Goal: Information Seeking & Learning: Learn about a topic

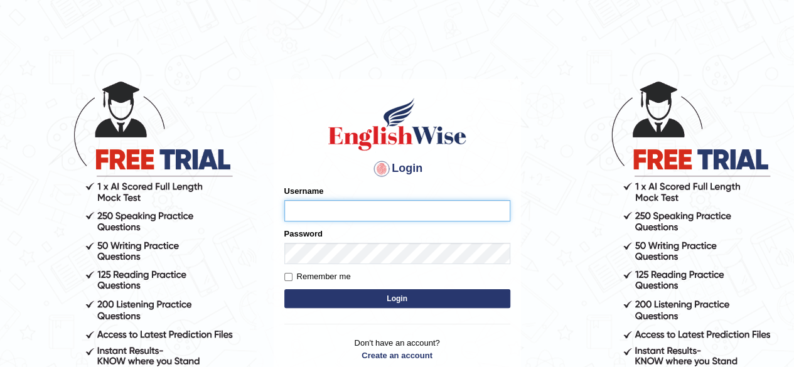
type input "RR12345"
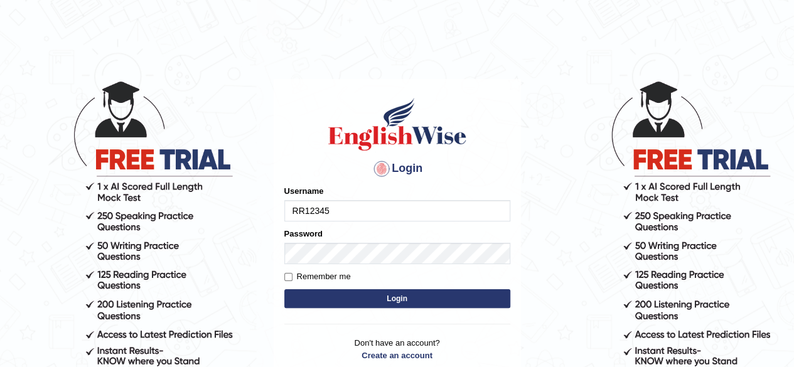
click at [292, 346] on p "Don't have an account? Create an account Forgot Password" at bounding box center [397, 356] width 226 height 39
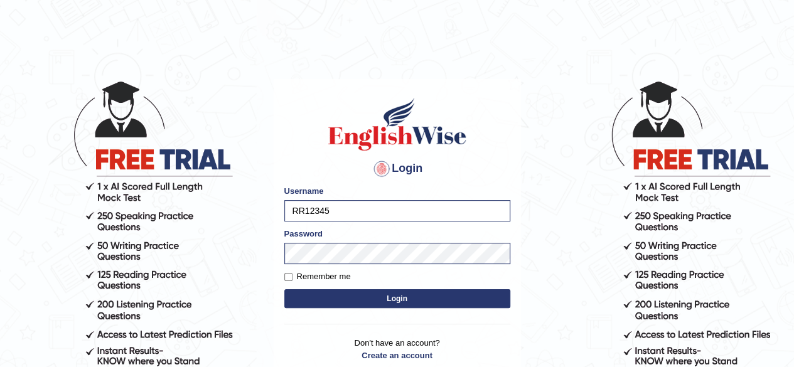
click at [367, 297] on button "Login" at bounding box center [397, 298] width 226 height 19
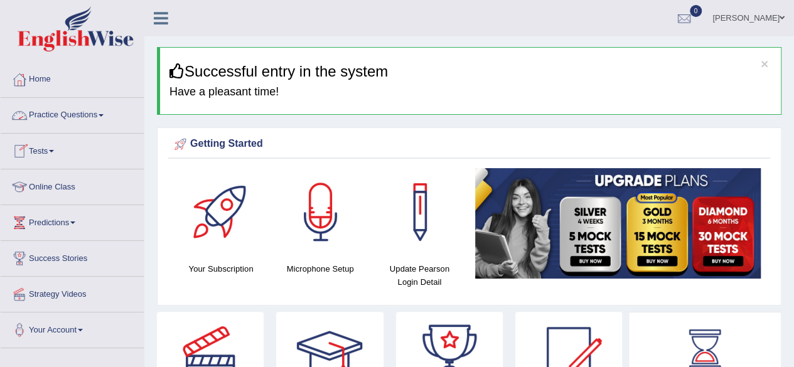
click at [74, 122] on link "Practice Questions" at bounding box center [72, 113] width 143 height 31
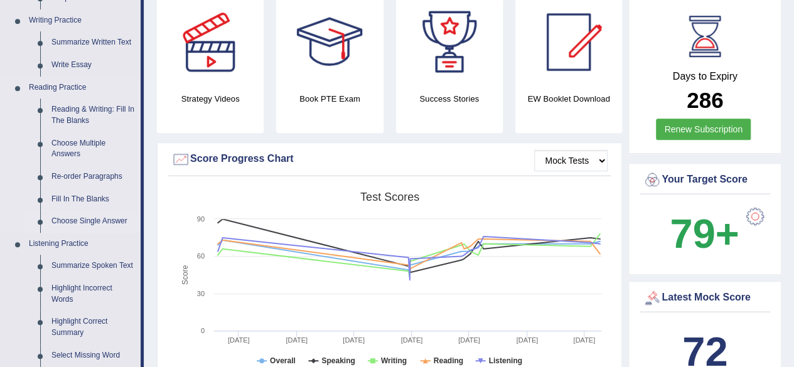
scroll to position [314, 0]
click at [57, 296] on link "Highlight Incorrect Words" at bounding box center [93, 293] width 95 height 33
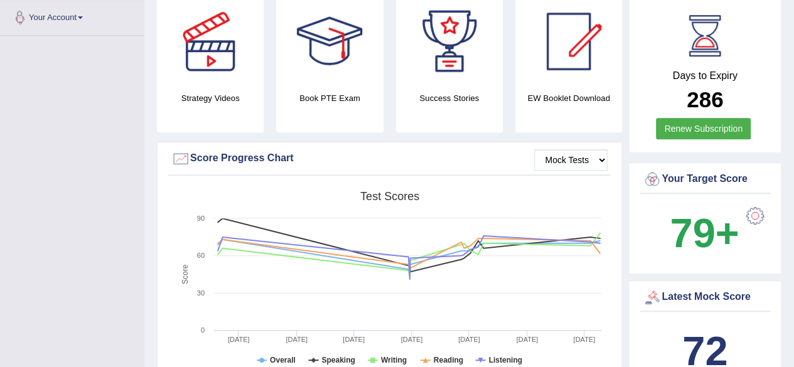
scroll to position [370, 0]
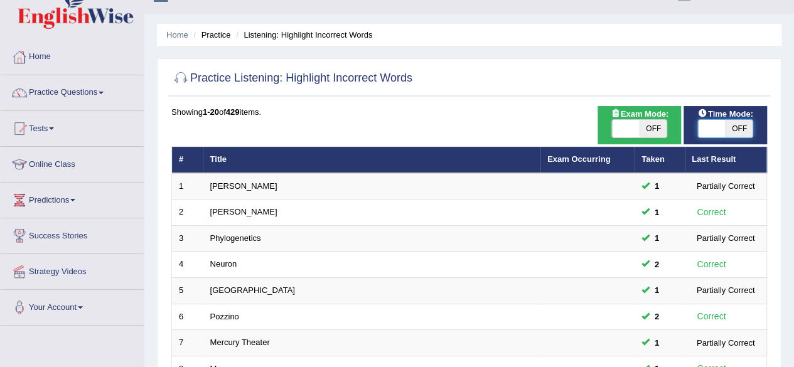
click at [715, 126] on span at bounding box center [712, 129] width 28 height 18
checkbox input "true"
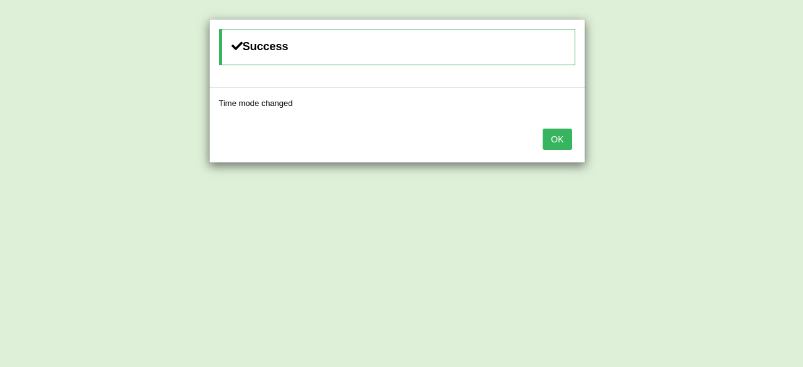
click at [550, 137] on button "OK" at bounding box center [557, 139] width 29 height 21
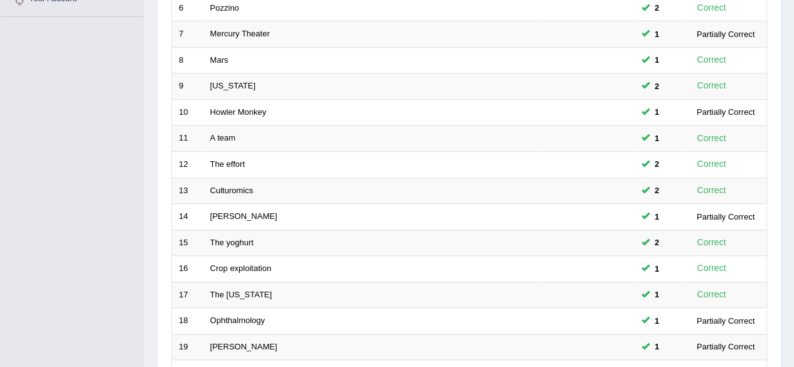
scroll to position [458, 0]
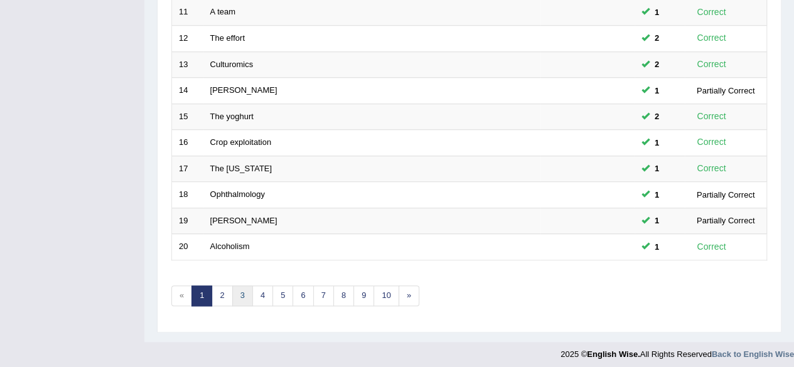
click at [238, 291] on link "3" at bounding box center [242, 296] width 21 height 21
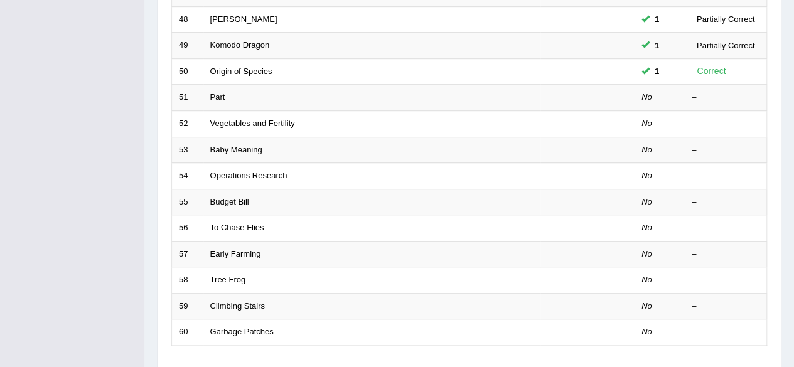
scroll to position [360, 0]
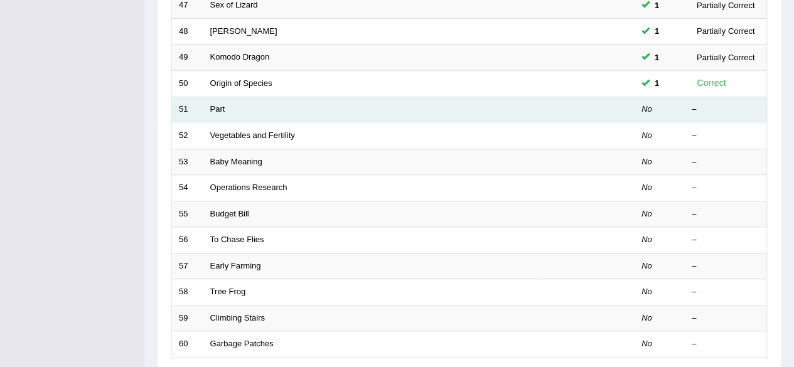
click at [207, 107] on td "Part" at bounding box center [371, 110] width 337 height 26
click at [220, 109] on link "Part" at bounding box center [217, 108] width 15 height 9
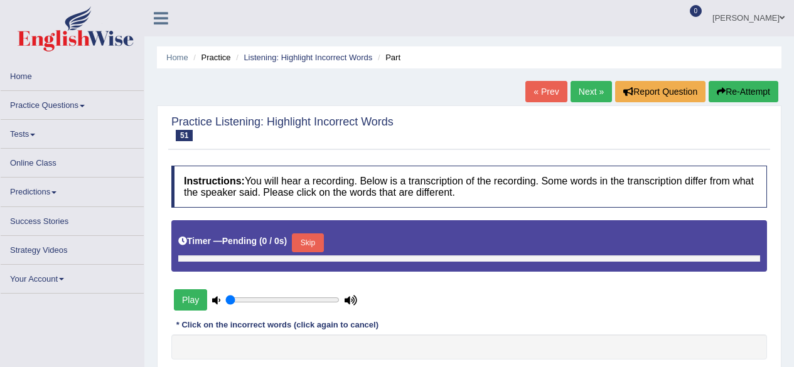
type input "1"
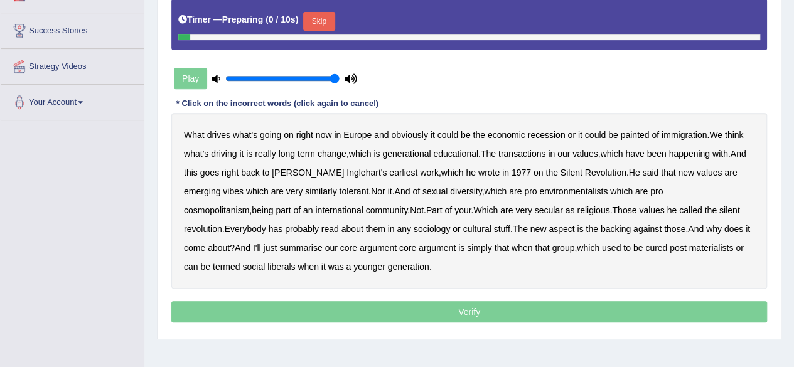
scroll to position [230, 0]
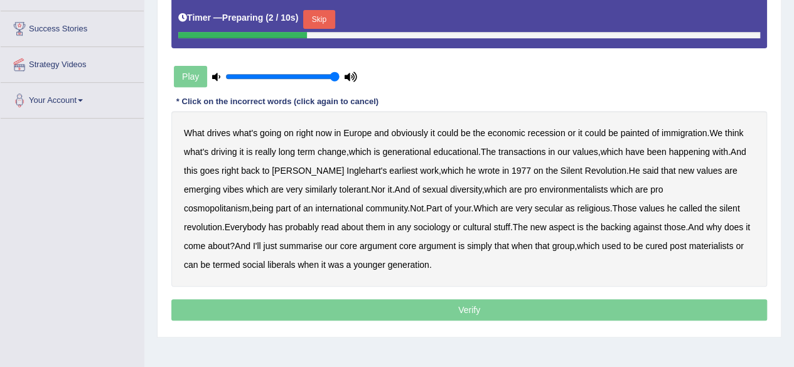
click at [332, 18] on button "Skip" at bounding box center [318, 19] width 31 height 19
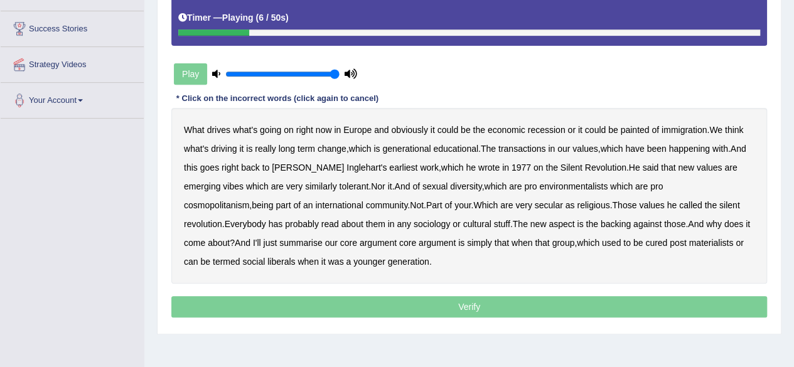
click at [648, 132] on b "painted" at bounding box center [634, 130] width 29 height 10
click at [541, 149] on b "transactions" at bounding box center [521, 149] width 47 height 10
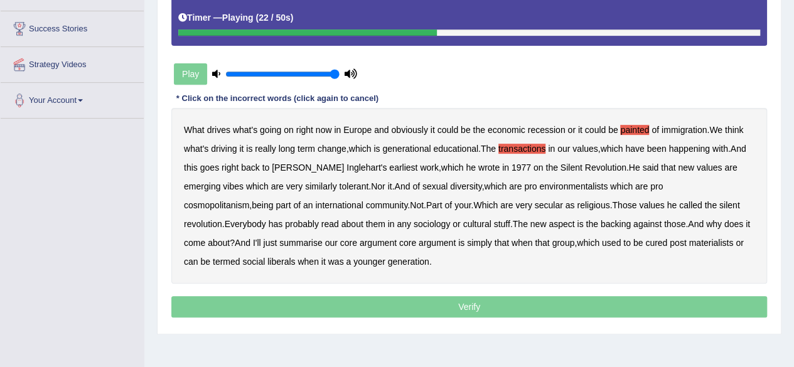
click at [305, 184] on b "similarly" at bounding box center [321, 186] width 32 height 10
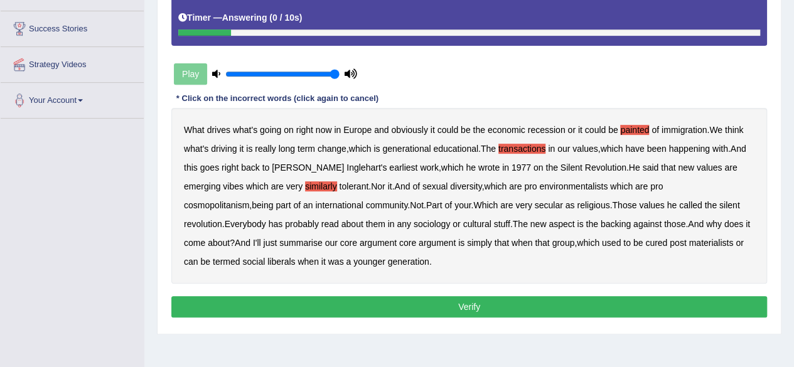
click at [267, 264] on b "liberals" at bounding box center [281, 262] width 28 height 10
click at [341, 296] on button "Verify" at bounding box center [469, 306] width 596 height 21
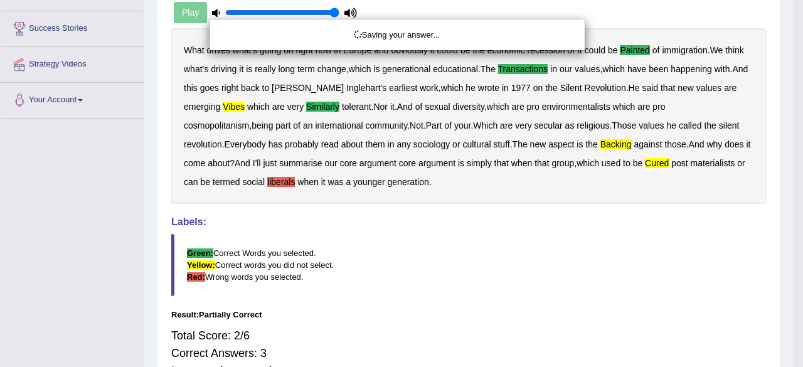
click at [793, 28] on div "Saving your answer..." at bounding box center [401, 183] width 803 height 367
click at [793, 115] on div "Saving your answer..." at bounding box center [401, 183] width 803 height 367
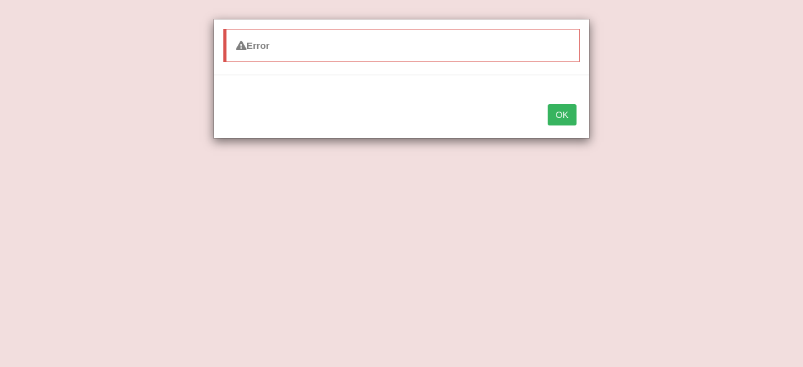
click at [545, 123] on button "OK" at bounding box center [557, 114] width 29 height 21
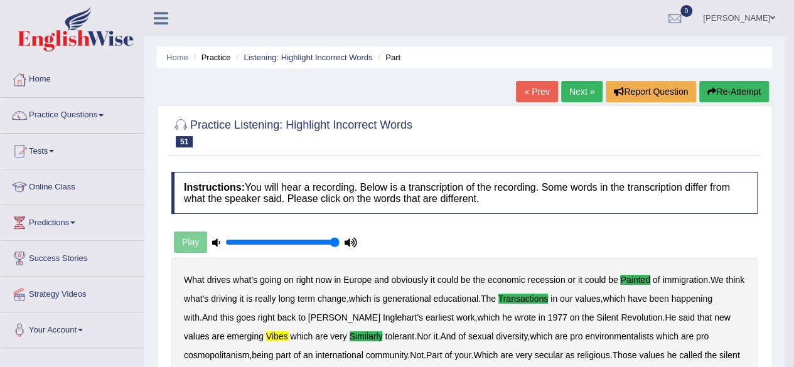
click at [736, 84] on button "Re-Attempt" at bounding box center [734, 91] width 70 height 21
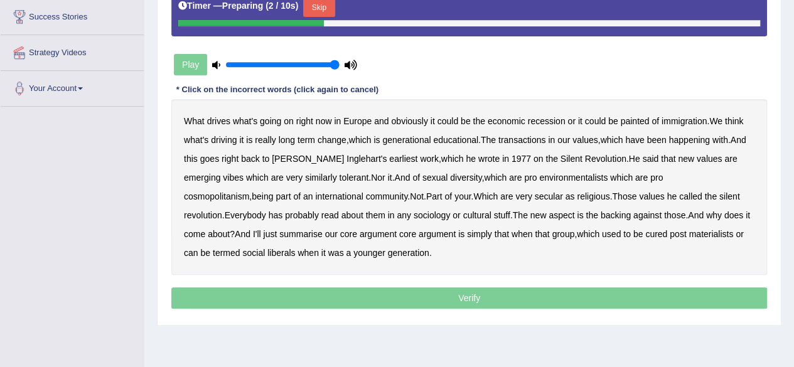
scroll to position [242, 0]
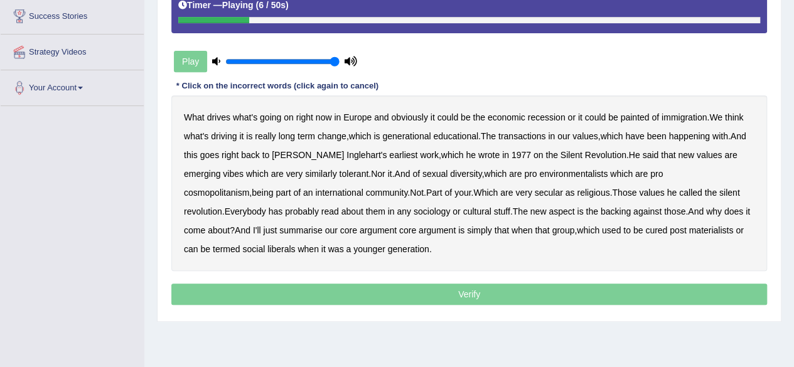
click at [621, 115] on b "painted" at bounding box center [634, 117] width 29 height 10
click at [541, 136] on b "transactions" at bounding box center [521, 136] width 47 height 10
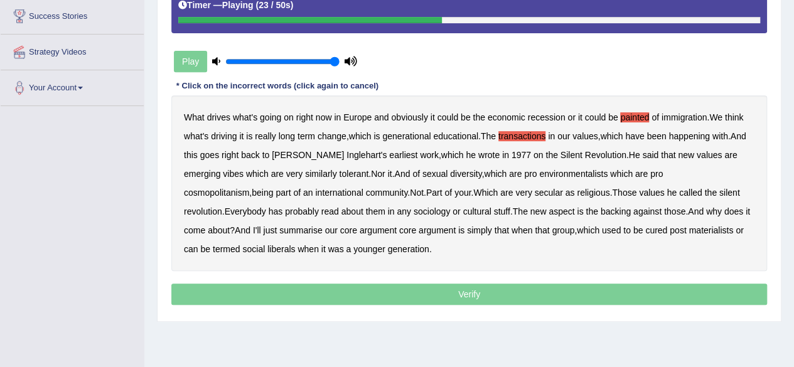
click at [305, 171] on b "similarly" at bounding box center [321, 174] width 32 height 10
click at [222, 206] on b "revolution" at bounding box center [203, 211] width 38 height 10
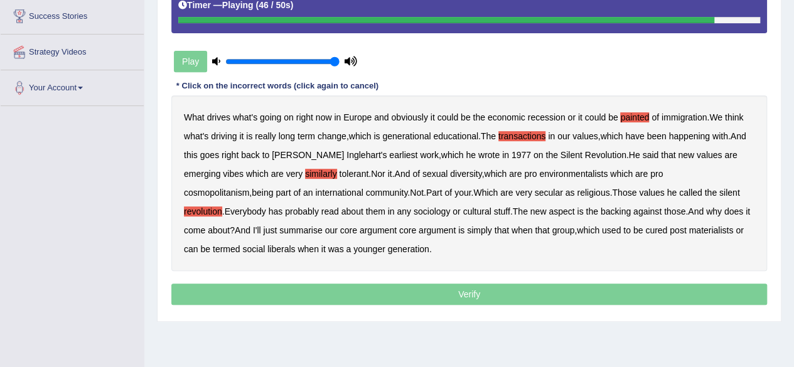
drag, startPoint x: 543, startPoint y: 209, endPoint x: 474, endPoint y: 204, distance: 68.6
click at [474, 204] on div "What drives what's going on right now in Europe and obviously it could be the e…" at bounding box center [469, 183] width 596 height 176
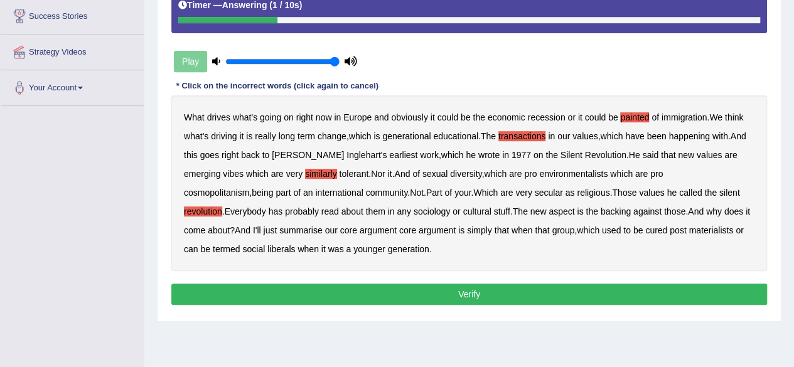
click at [453, 286] on button "Verify" at bounding box center [469, 294] width 596 height 21
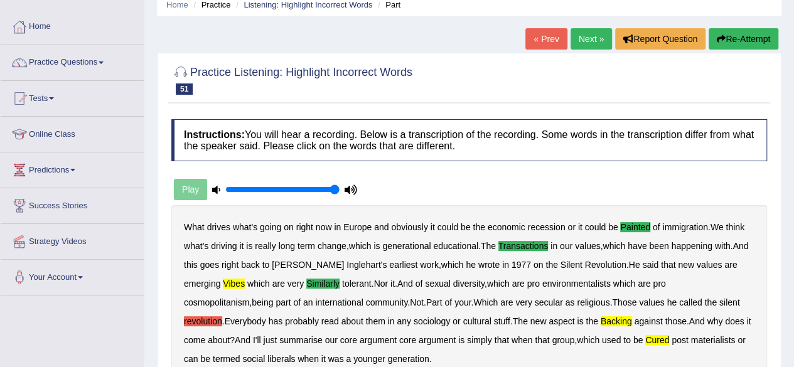
scroll to position [47, 0]
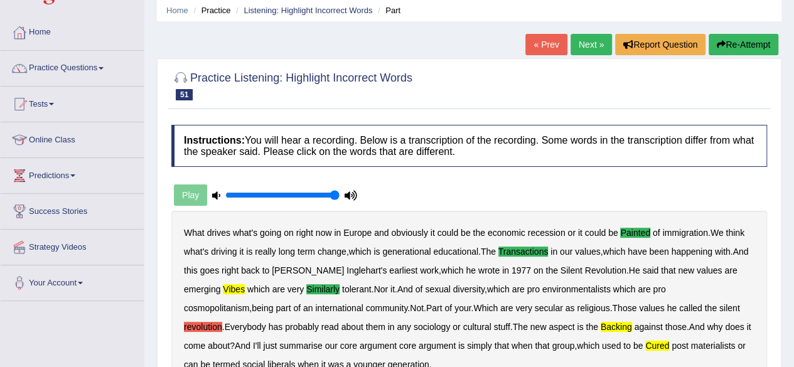
click at [596, 42] on link "Next »" at bounding box center [591, 44] width 41 height 21
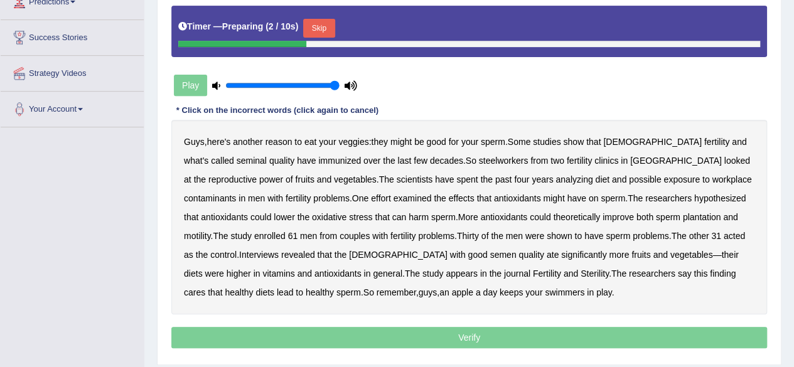
scroll to position [218, 0]
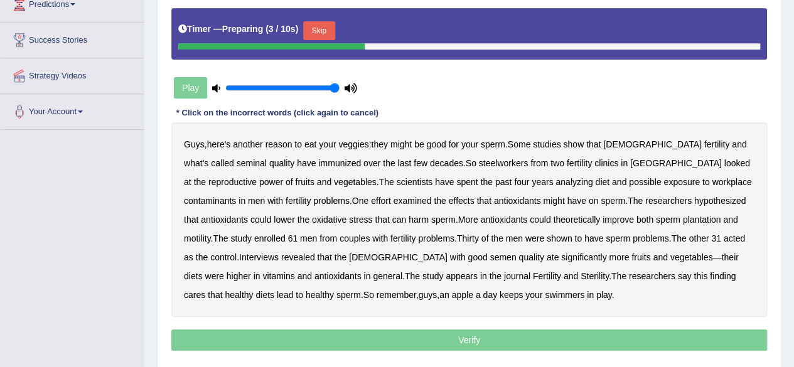
click at [333, 35] on button "Skip" at bounding box center [318, 30] width 31 height 19
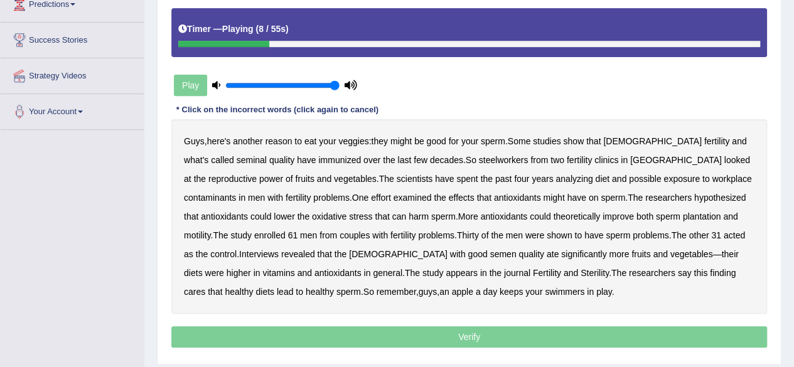
click at [318, 158] on b "immunized" at bounding box center [339, 160] width 43 height 10
click at [479, 160] on b "steelworkers" at bounding box center [504, 160] width 50 height 10
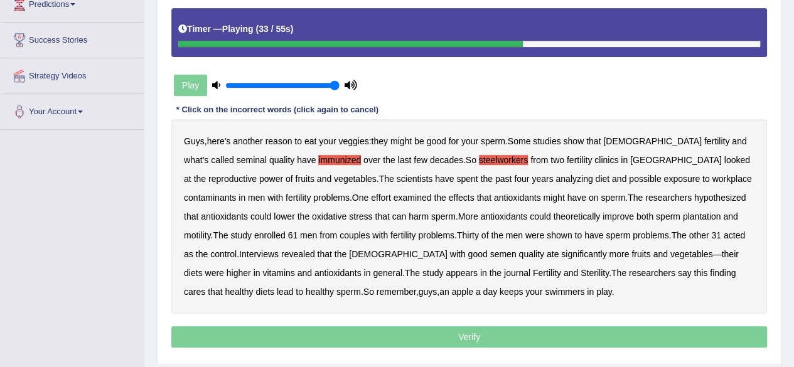
click at [683, 215] on b "plantation" at bounding box center [702, 217] width 38 height 10
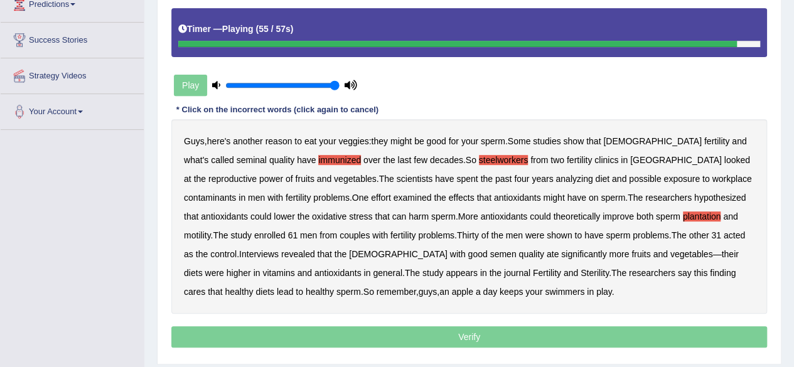
click at [205, 287] on b "cares" at bounding box center [194, 292] width 21 height 10
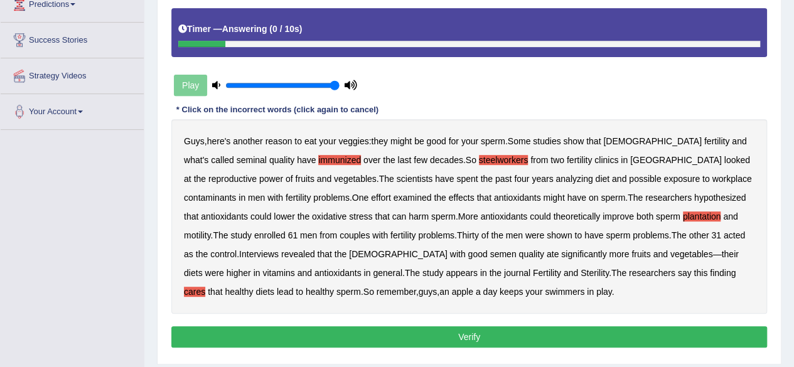
click at [419, 331] on button "Verify" at bounding box center [469, 336] width 596 height 21
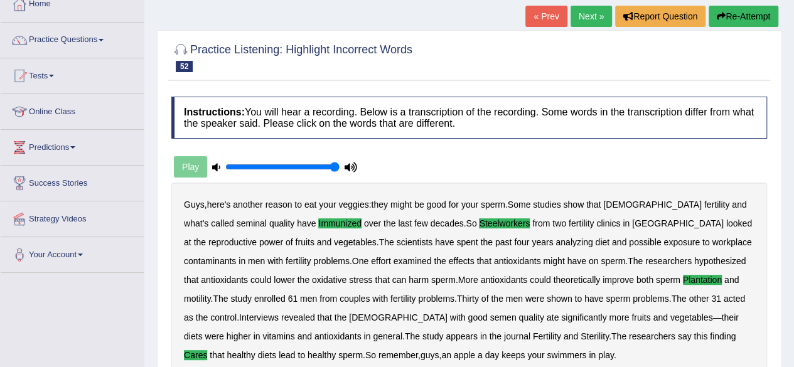
scroll to position [0, 0]
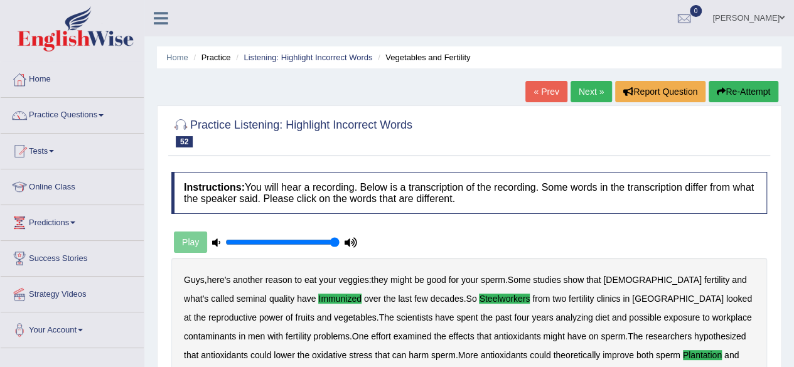
click at [586, 100] on link "Next »" at bounding box center [591, 91] width 41 height 21
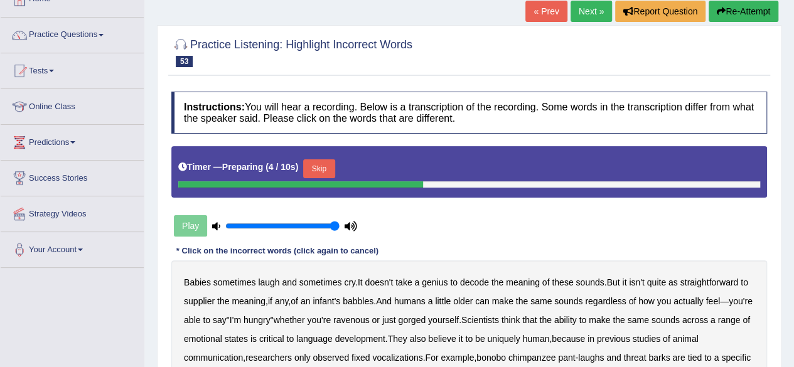
scroll to position [178, 0]
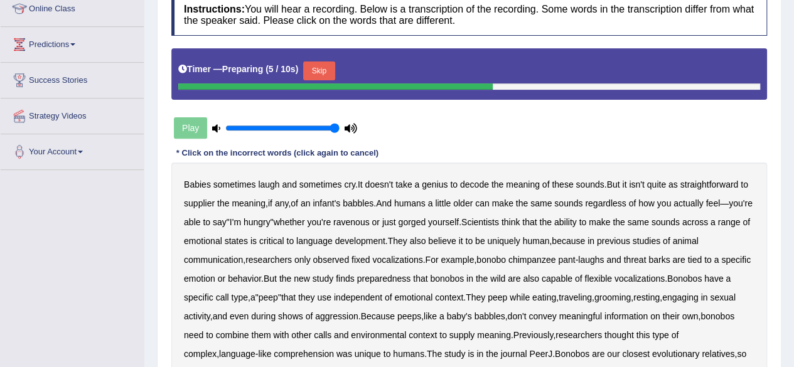
click at [324, 67] on button "Skip" at bounding box center [318, 71] width 31 height 19
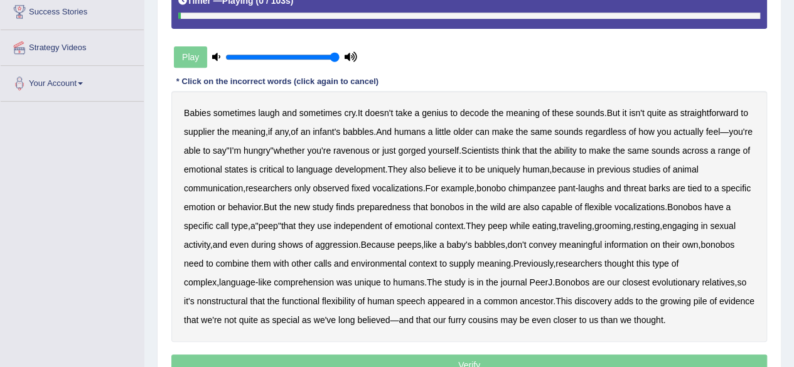
scroll to position [249, 0]
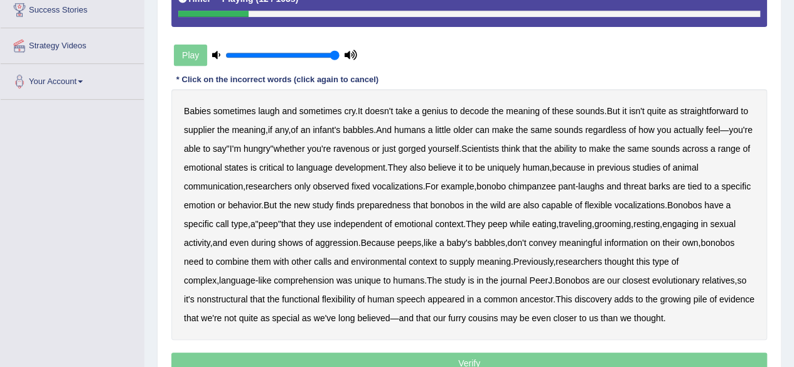
click at [205, 129] on b "supplier" at bounding box center [199, 130] width 31 height 10
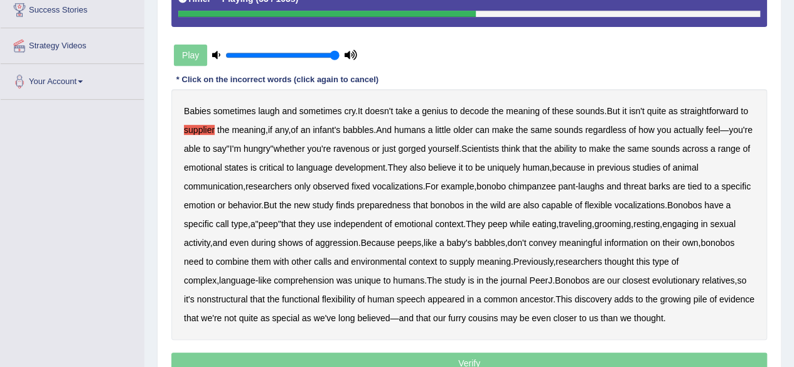
click at [411, 207] on b "preparedness" at bounding box center [384, 205] width 54 height 10
click at [464, 205] on b "bonobos" at bounding box center [447, 205] width 34 height 10
click at [464, 203] on b "bonobos" at bounding box center [447, 205] width 34 height 10
click at [602, 238] on b "meaningful" at bounding box center [580, 243] width 43 height 10
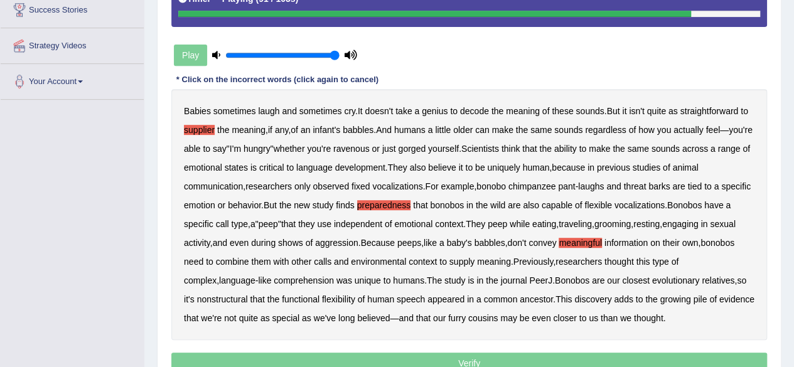
click at [248, 301] on b "nonstructural" at bounding box center [222, 299] width 51 height 10
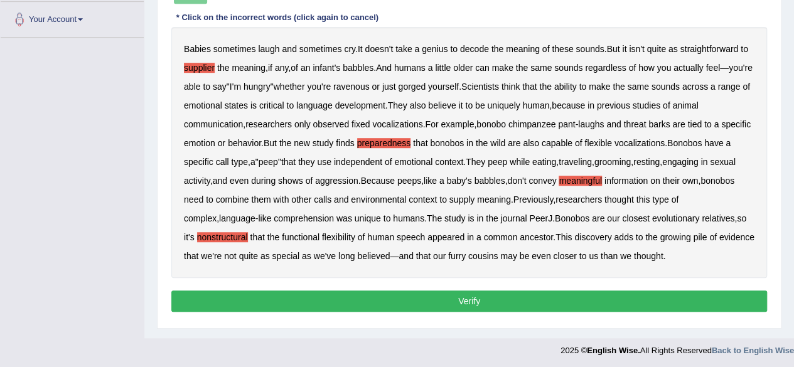
click at [550, 294] on button "Verify" at bounding box center [469, 301] width 596 height 21
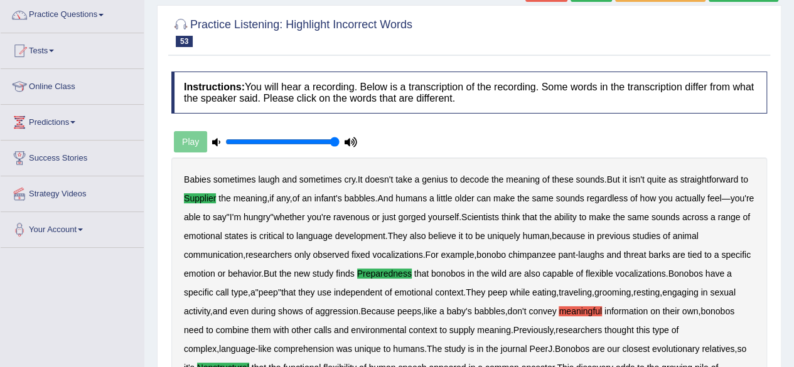
scroll to position [75, 0]
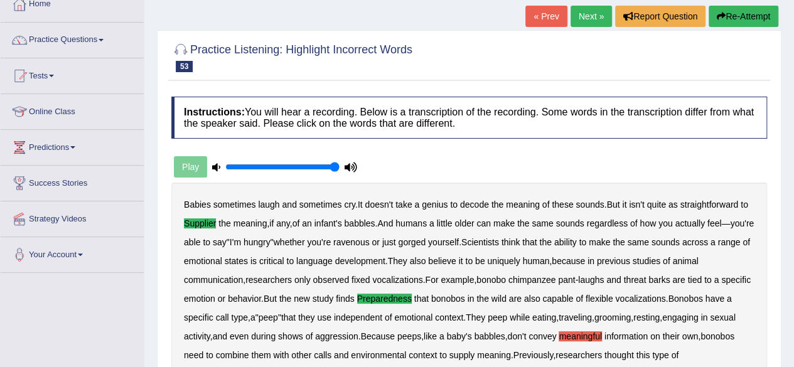
click at [592, 23] on link "Next »" at bounding box center [591, 16] width 41 height 21
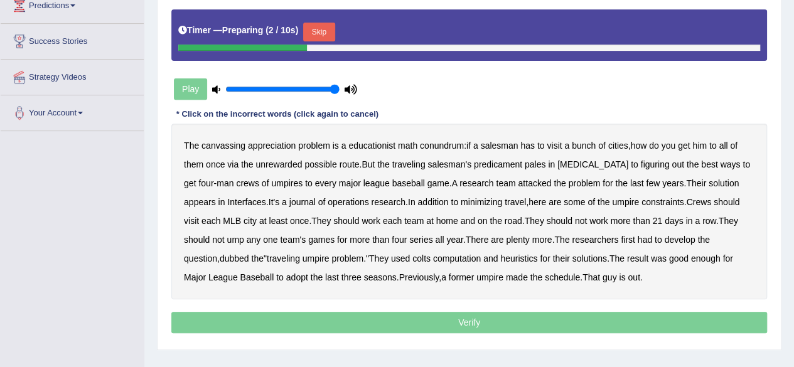
click at [320, 35] on button "Skip" at bounding box center [318, 32] width 31 height 19
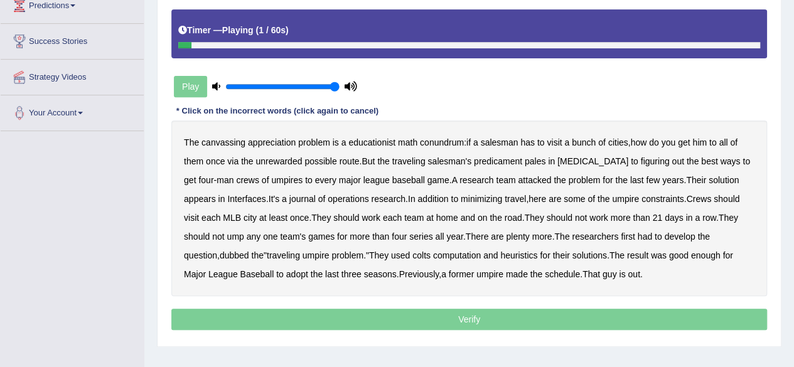
click at [218, 140] on b "canvassing" at bounding box center [223, 142] width 44 height 10
click at [260, 141] on b "appreciation" at bounding box center [272, 142] width 48 height 10
click at [277, 157] on b "unrewarded" at bounding box center [278, 161] width 46 height 10
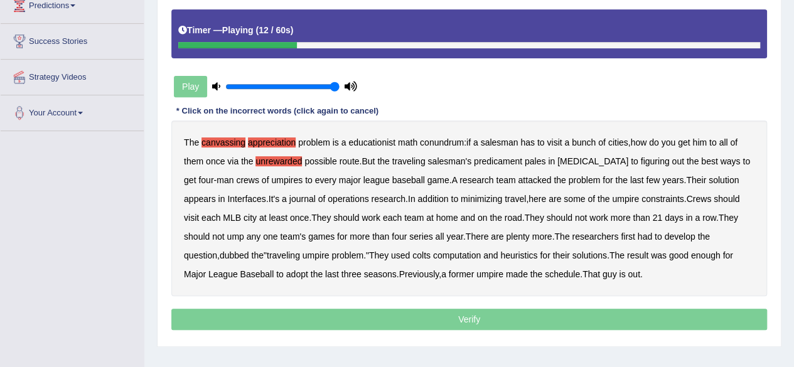
click at [591, 161] on b "nitroglycerine" at bounding box center [592, 161] width 71 height 10
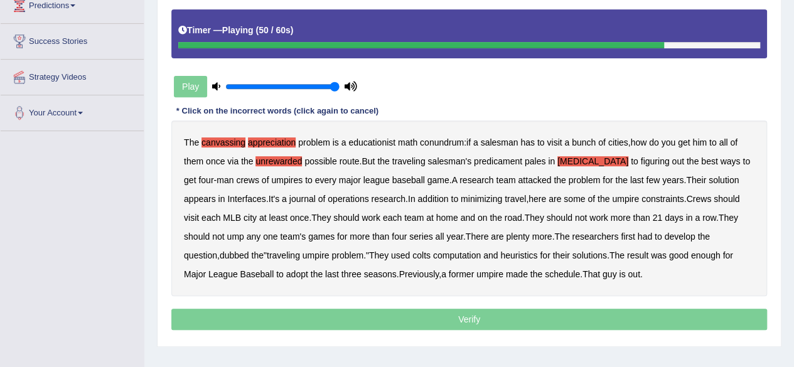
click at [412, 254] on b "colts" at bounding box center [421, 255] width 18 height 10
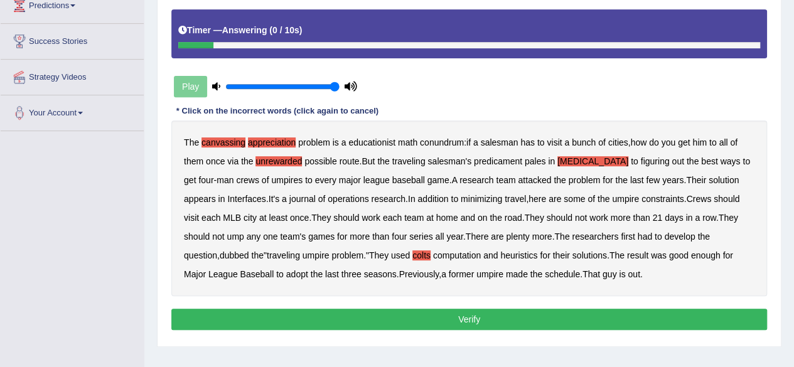
click at [451, 322] on button "Verify" at bounding box center [469, 319] width 596 height 21
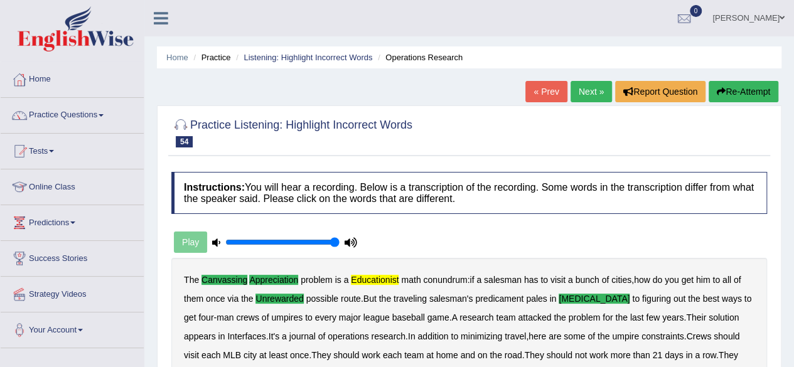
click at [592, 83] on link "Next »" at bounding box center [591, 91] width 41 height 21
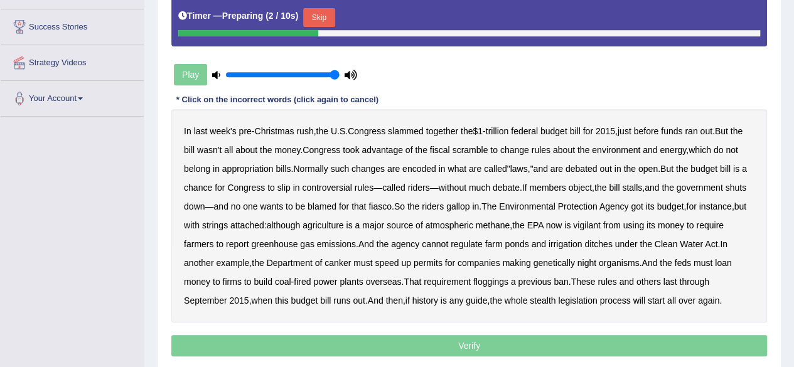
scroll to position [233, 0]
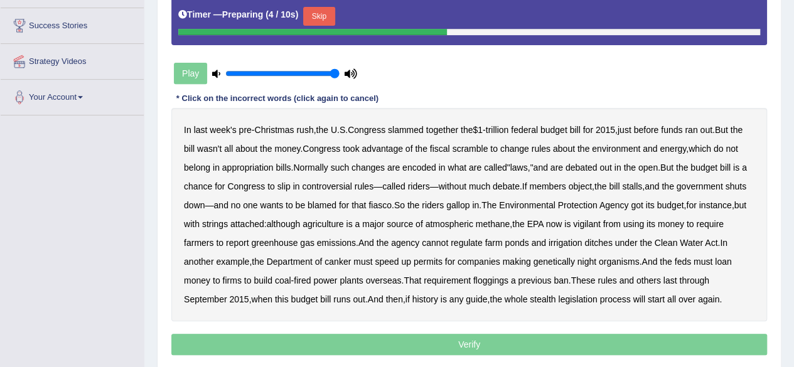
click at [326, 8] on button "Skip" at bounding box center [318, 16] width 31 height 19
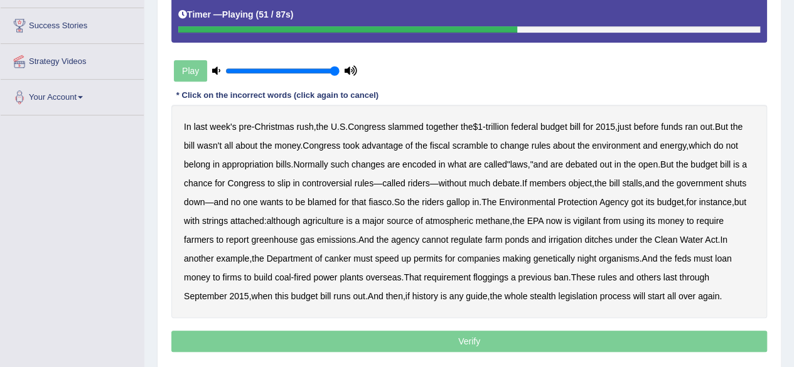
click at [601, 220] on b "vigilant" at bounding box center [587, 221] width 28 height 10
click at [348, 260] on b "canker" at bounding box center [337, 259] width 26 height 10
click at [596, 258] on b "night" at bounding box center [586, 259] width 19 height 10
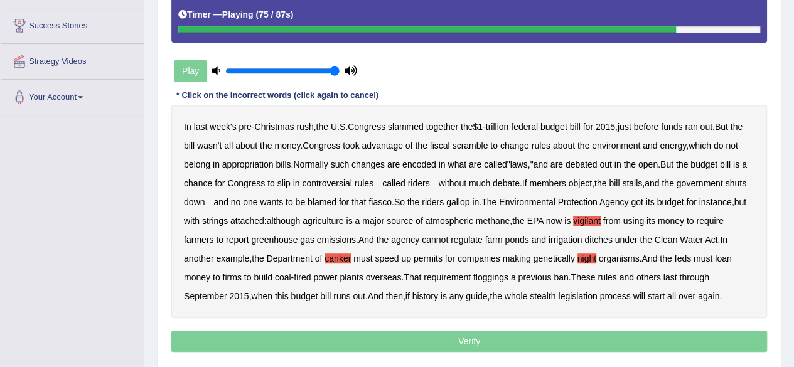
click at [503, 279] on b "floggings" at bounding box center [490, 277] width 35 height 10
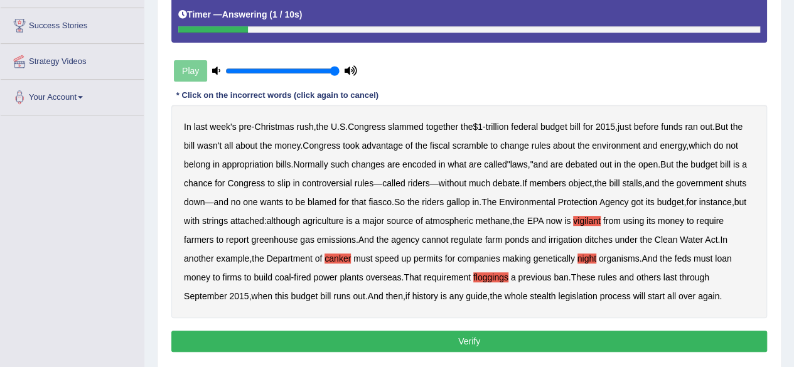
click at [413, 333] on button "Verify" at bounding box center [469, 341] width 596 height 21
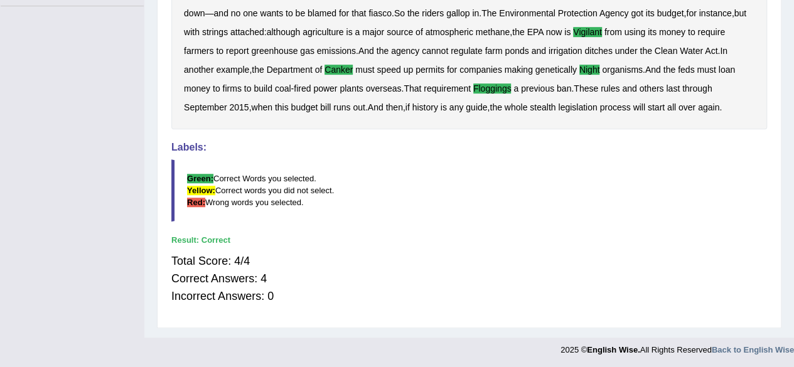
scroll to position [0, 0]
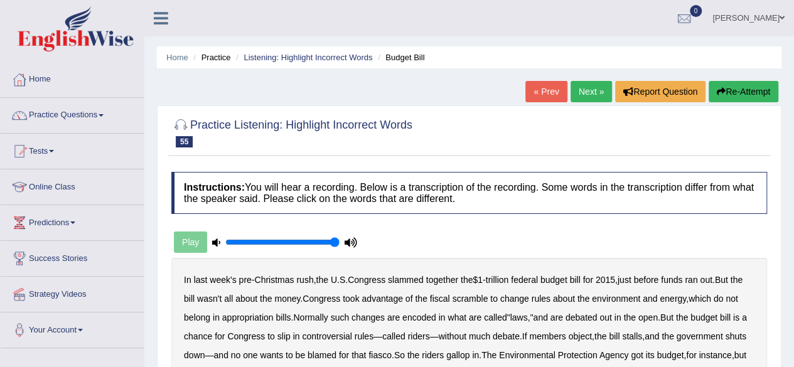
click at [599, 79] on div "Home Practice Listening: Highlight Incorrect Words Budget Bill « Prev Next » Re…" at bounding box center [469, 340] width 650 height 680
click at [584, 97] on link "Next »" at bounding box center [591, 91] width 41 height 21
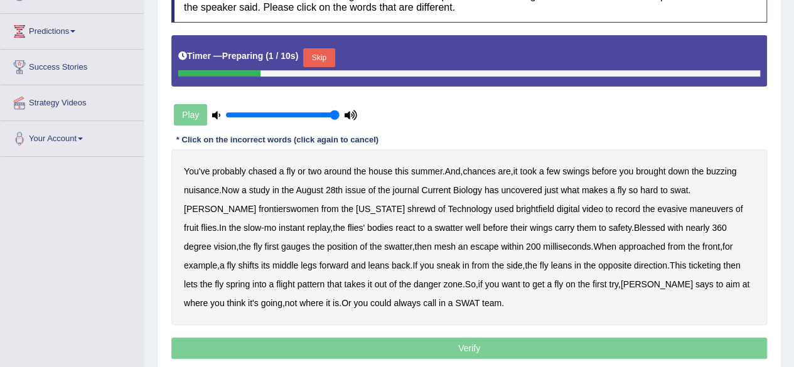
scroll to position [192, 0]
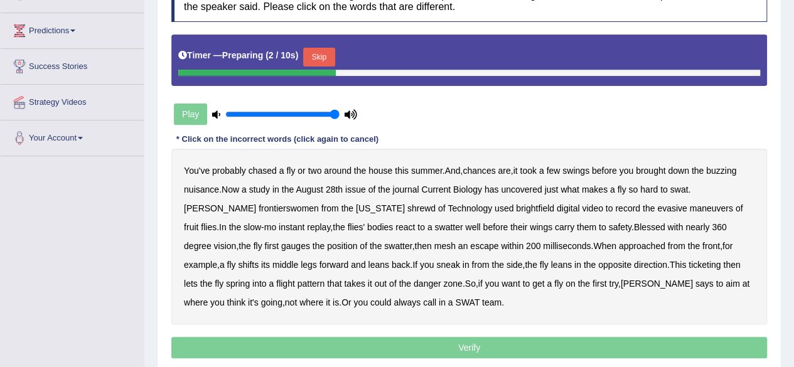
click at [322, 56] on button "Skip" at bounding box center [318, 57] width 31 height 19
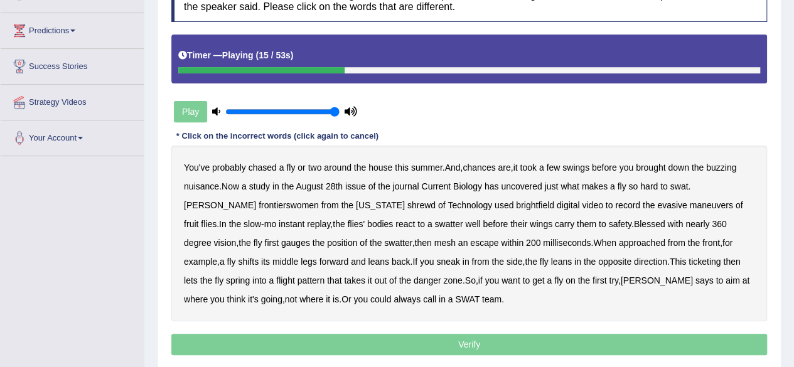
click at [259, 201] on b "frontierswomen" at bounding box center [289, 205] width 60 height 10
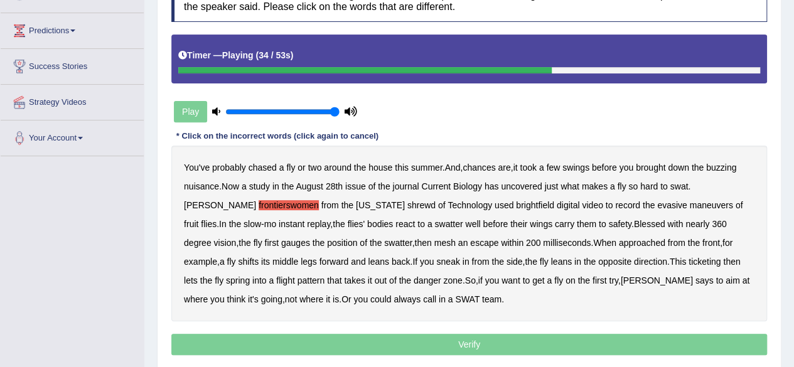
click at [434, 243] on b "mesh" at bounding box center [444, 243] width 21 height 10
click at [689, 262] on b "ticketing" at bounding box center [705, 262] width 32 height 10
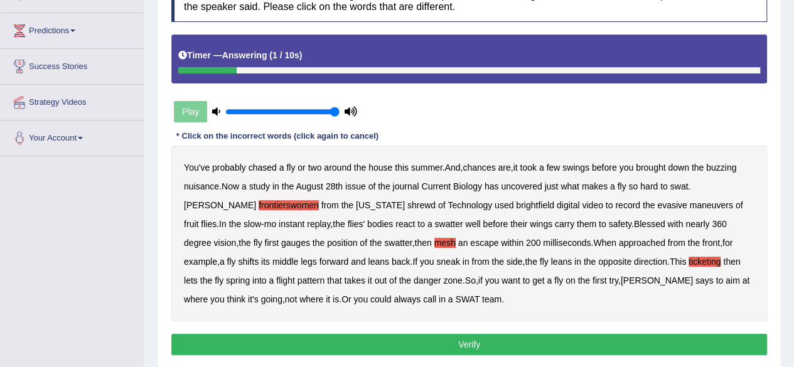
click at [339, 337] on button "Verify" at bounding box center [469, 344] width 596 height 21
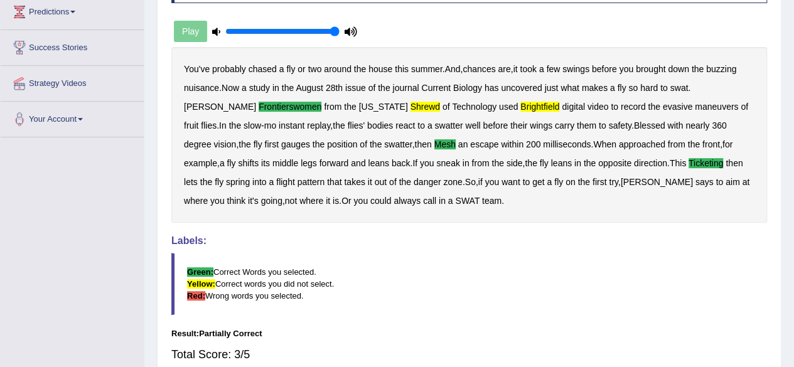
scroll to position [0, 0]
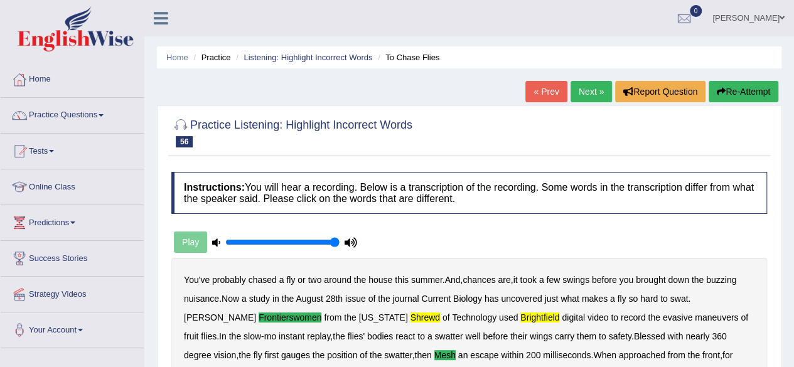
click at [581, 93] on link "Next »" at bounding box center [591, 91] width 41 height 21
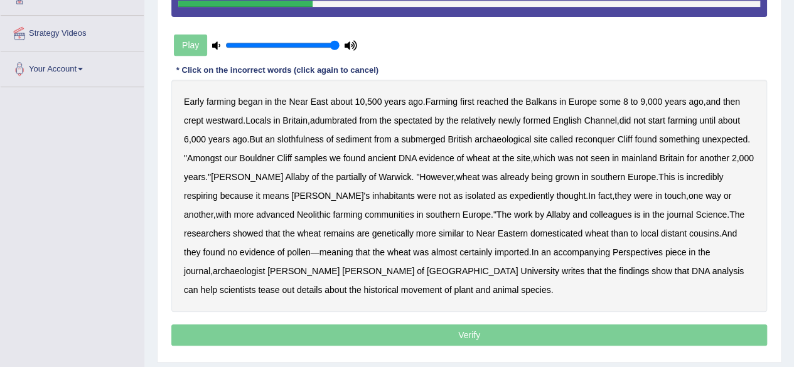
scroll to position [224, 0]
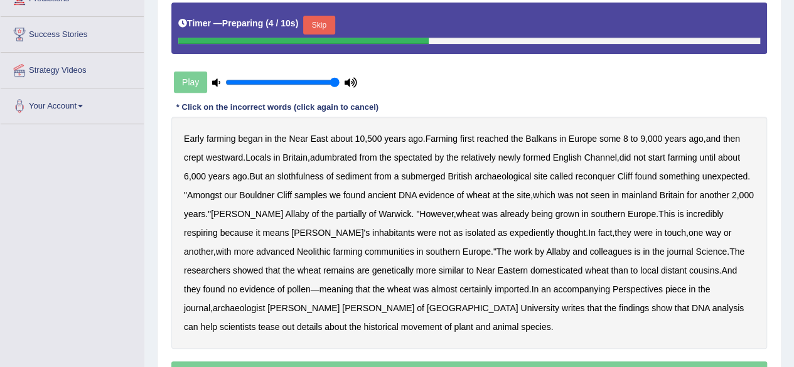
click at [324, 24] on button "Skip" at bounding box center [318, 25] width 31 height 19
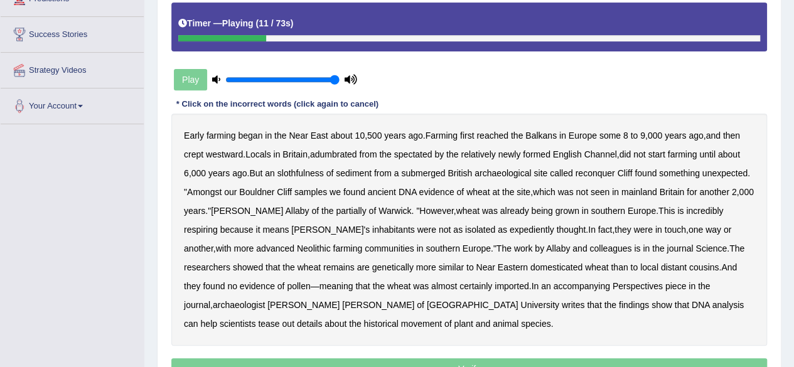
click at [348, 156] on b "adumbrated" at bounding box center [333, 154] width 47 height 10
click at [423, 151] on b "spectated" at bounding box center [413, 154] width 38 height 10
click at [313, 173] on b "slothfulness" at bounding box center [300, 173] width 46 height 10
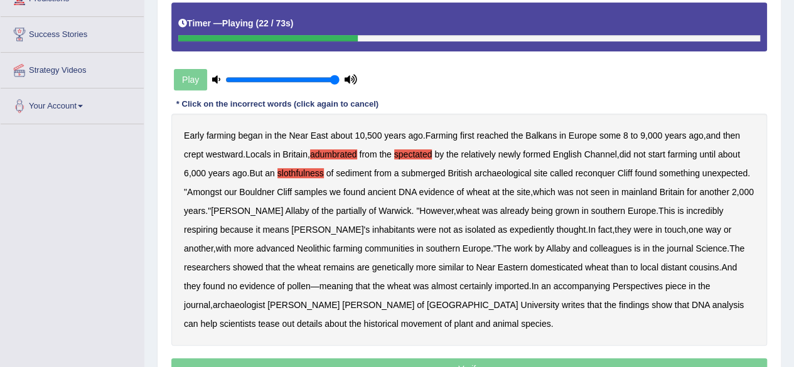
click at [599, 174] on b "reconquer" at bounding box center [595, 173] width 40 height 10
click at [336, 206] on b "partially" at bounding box center [351, 211] width 30 height 10
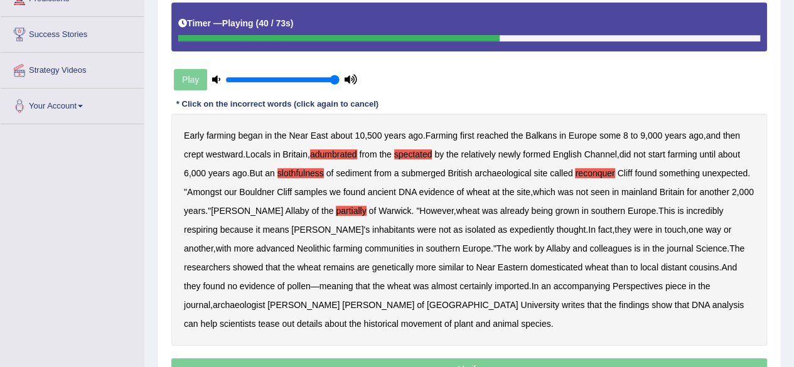
click at [218, 225] on b "respiring" at bounding box center [201, 230] width 34 height 10
click at [372, 230] on b "inhabitants" at bounding box center [393, 230] width 43 height 10
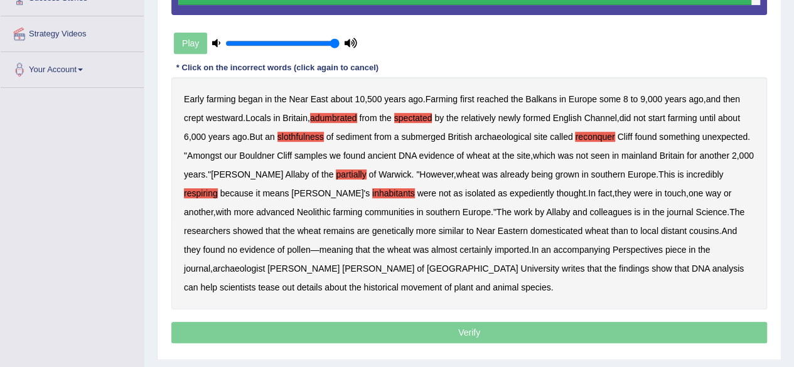
scroll to position [262, 0]
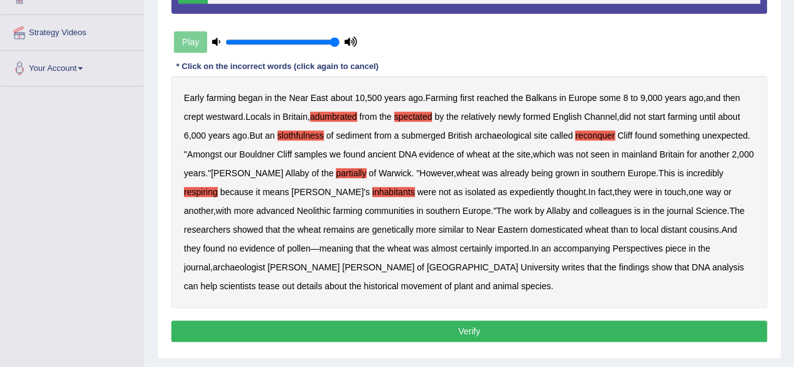
click at [334, 327] on button "Verify" at bounding box center [469, 331] width 596 height 21
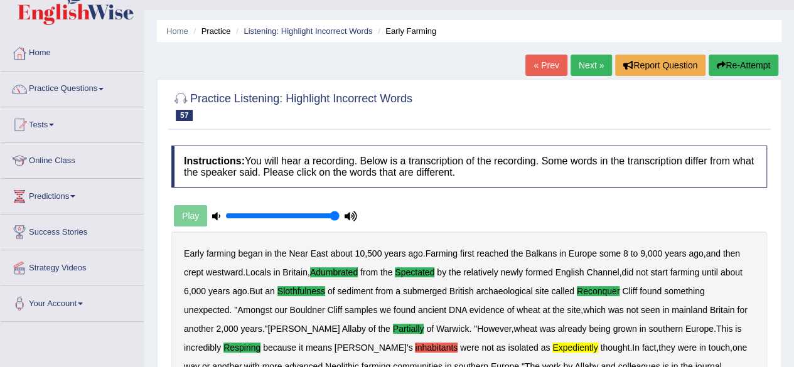
scroll to position [0, 0]
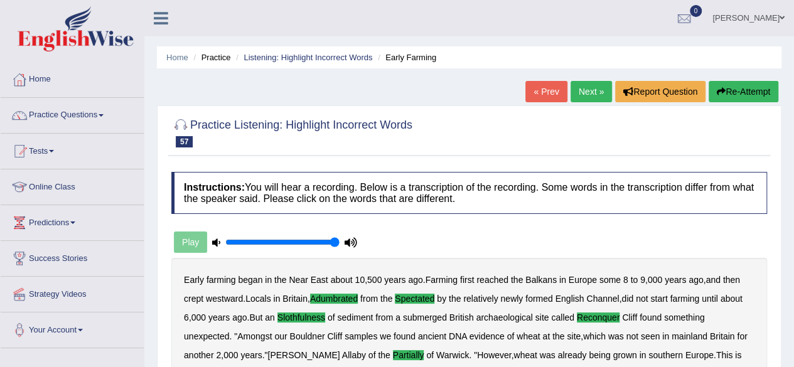
click at [589, 91] on link "Next »" at bounding box center [591, 91] width 41 height 21
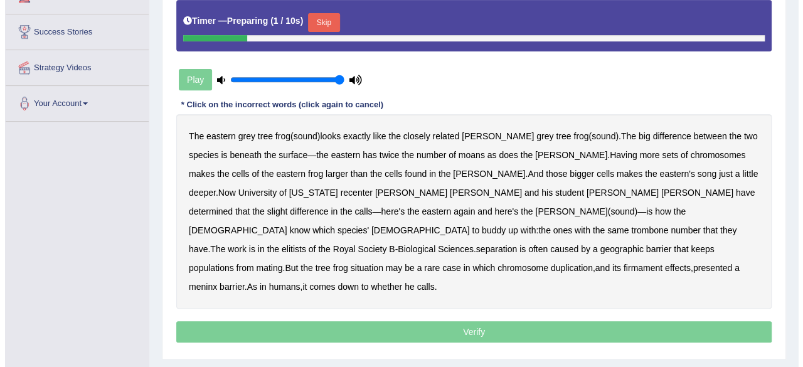
scroll to position [228, 0]
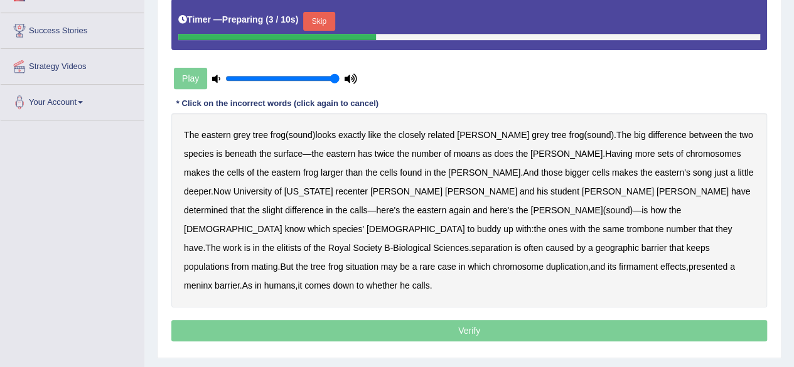
click at [321, 14] on button "Skip" at bounding box center [318, 21] width 31 height 19
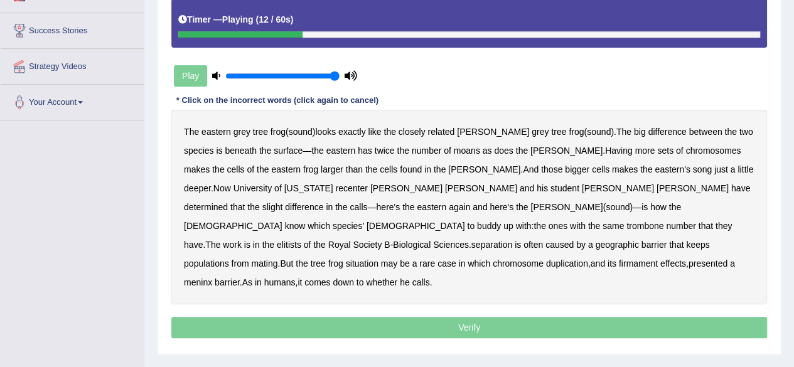
click at [454, 150] on b "moans" at bounding box center [467, 151] width 26 height 10
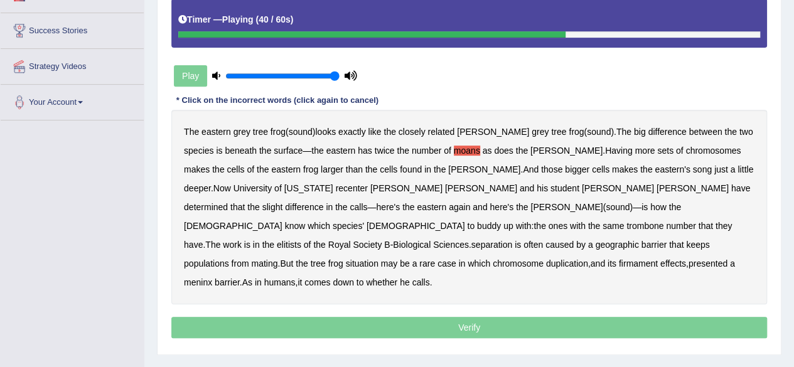
click at [655, 221] on b "trombone" at bounding box center [644, 226] width 37 height 10
click at [299, 240] on b "elitists" at bounding box center [289, 245] width 24 height 10
click at [506, 240] on b "separation" at bounding box center [491, 245] width 41 height 10
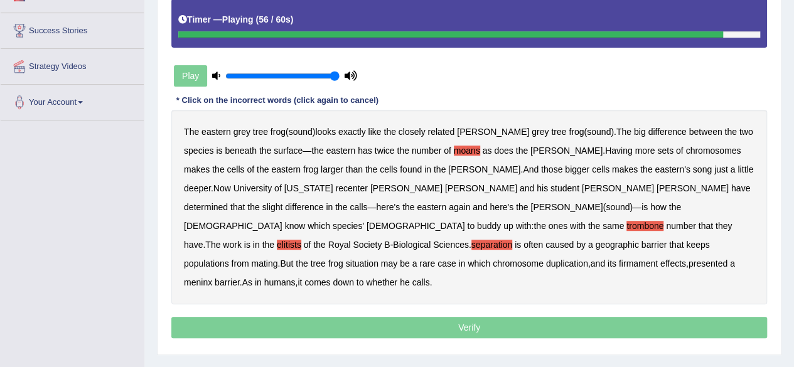
click at [635, 259] on b "firmament" at bounding box center [638, 264] width 39 height 10
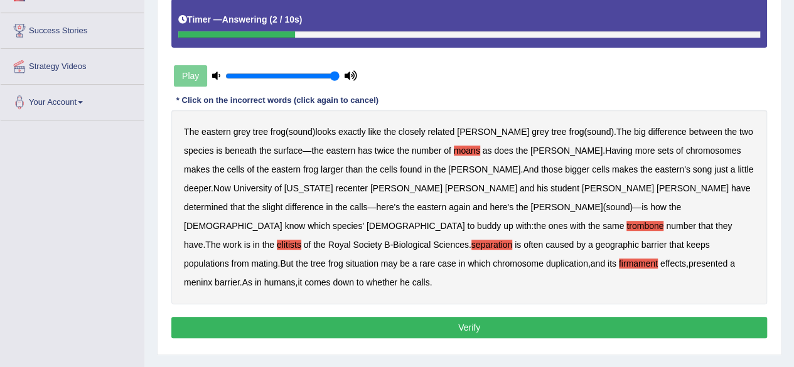
click at [722, 259] on b "presented" at bounding box center [708, 264] width 39 height 10
click at [515, 317] on button "Verify" at bounding box center [469, 327] width 596 height 21
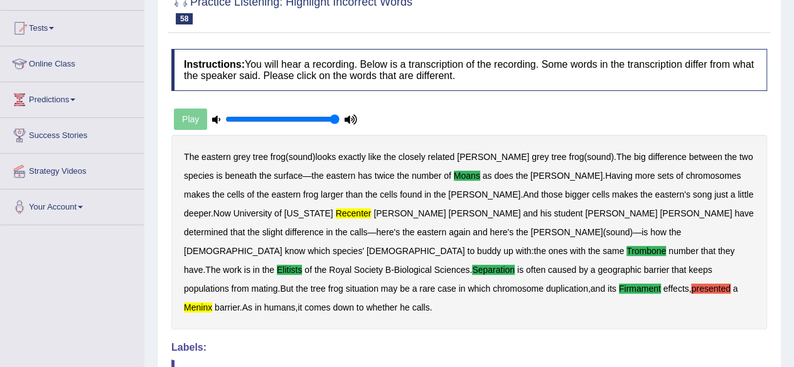
scroll to position [0, 0]
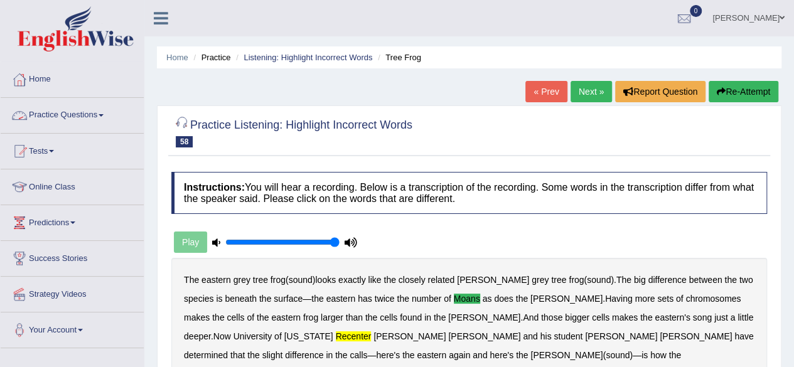
click at [105, 118] on link "Practice Questions" at bounding box center [72, 113] width 143 height 31
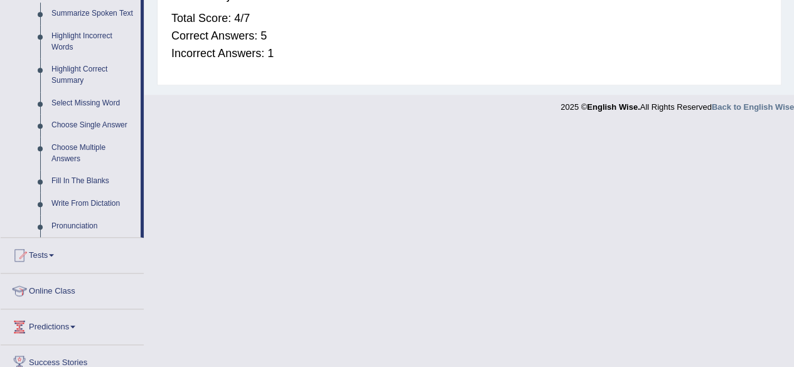
scroll to position [547, 0]
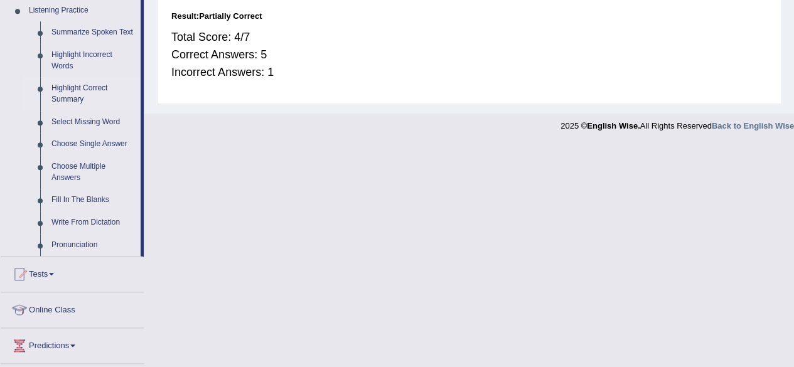
click at [74, 89] on link "Highlight Correct Summary" at bounding box center [93, 93] width 95 height 33
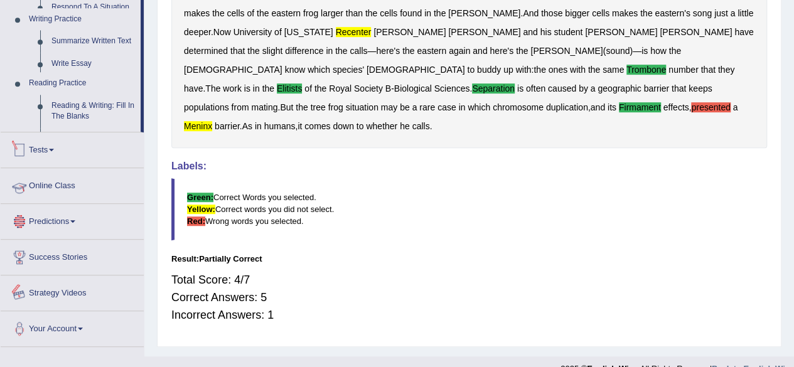
scroll to position [650, 0]
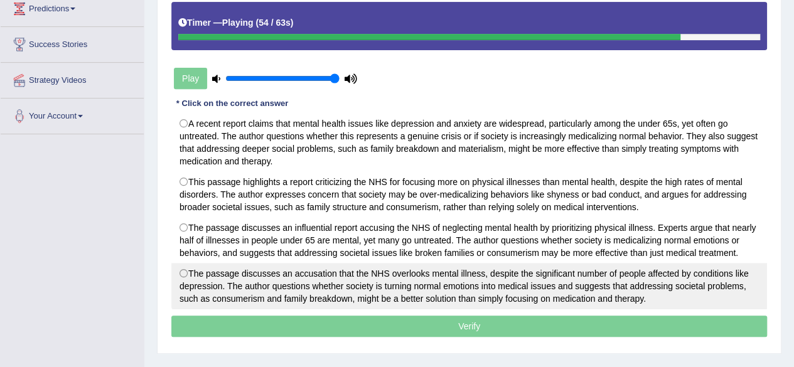
click at [459, 266] on label "The passage discusses an accusation that the NHS overlooks mental illness, desp…" at bounding box center [469, 286] width 596 height 46
radio input "true"
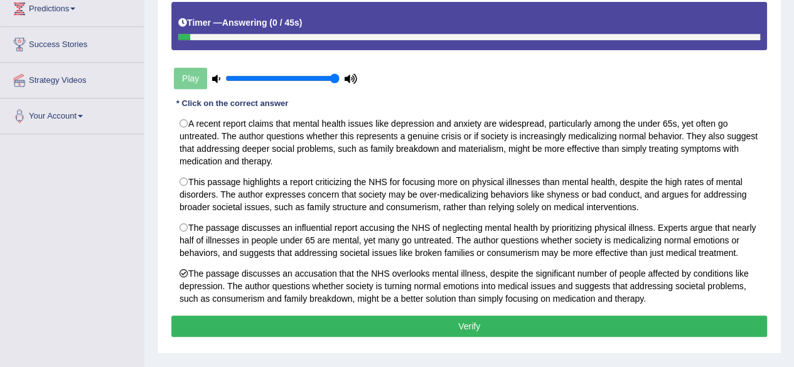
click at [446, 316] on button "Verify" at bounding box center [469, 326] width 596 height 21
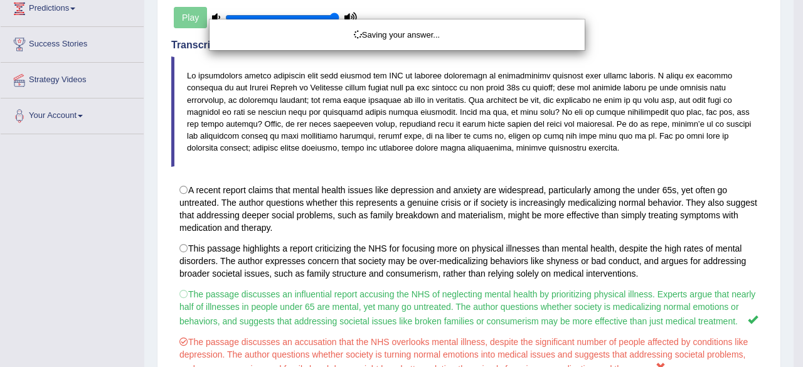
click at [446, 313] on div "Saving your answer..." at bounding box center [401, 183] width 803 height 367
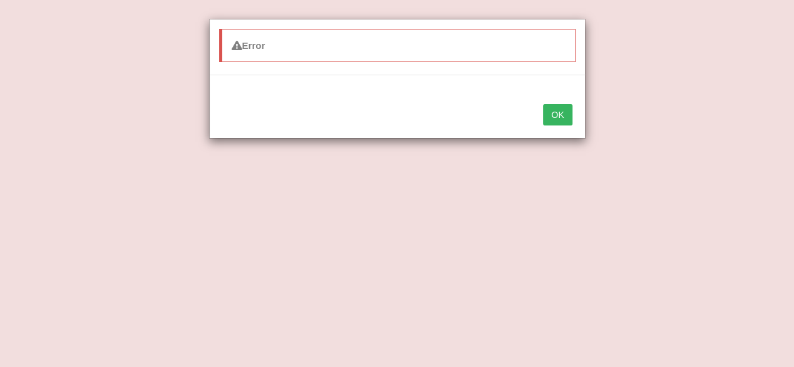
scroll to position [198, 0]
click at [559, 108] on button "OK" at bounding box center [557, 114] width 29 height 21
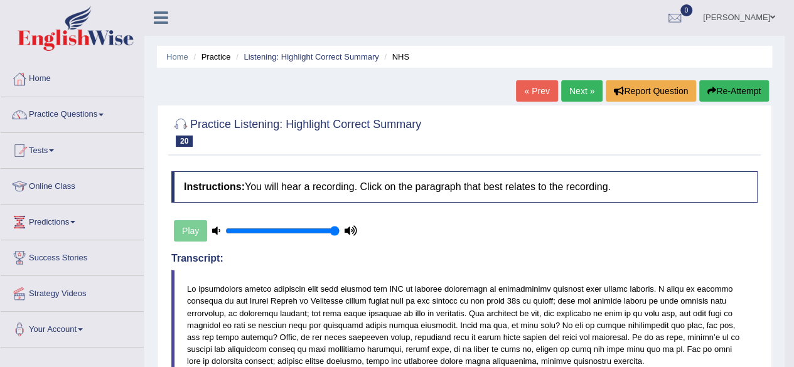
scroll to position [0, 0]
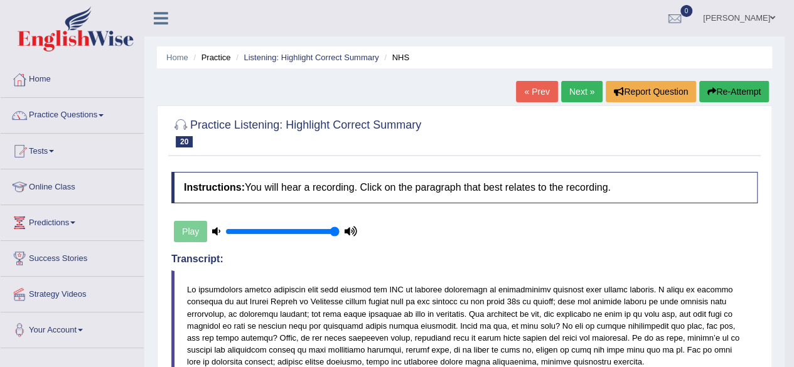
click at [570, 85] on link "Next »" at bounding box center [581, 91] width 41 height 21
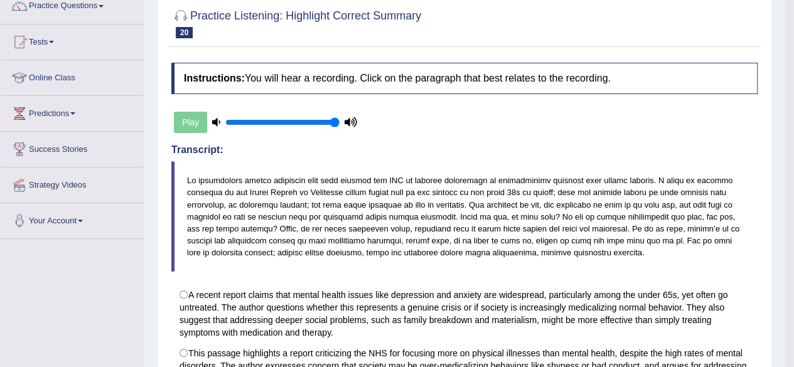
scroll to position [112, 0]
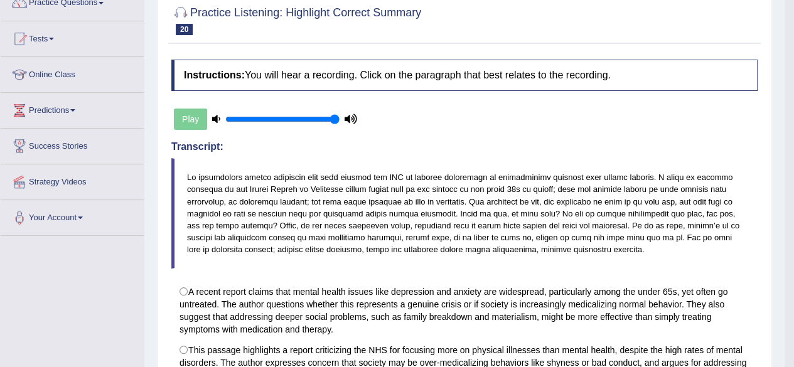
click at [535, 127] on div "Instructions: You will hear a recording. Click on the paragraph that best relat…" at bounding box center [464, 303] width 592 height 501
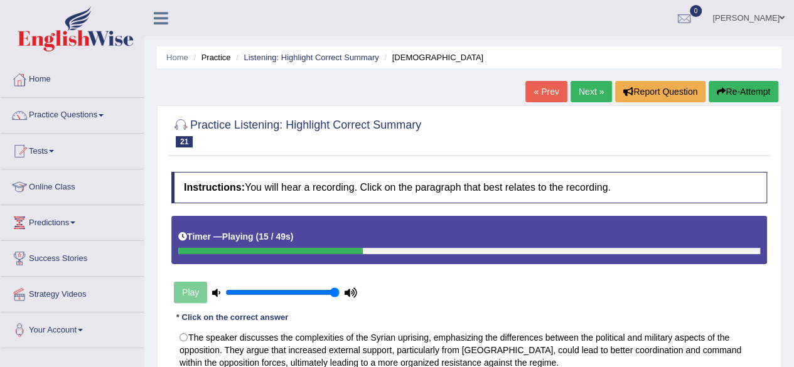
click at [401, 214] on div "Instructions: You will hear a recording. Click on the paragraph that best relat…" at bounding box center [469, 357] width 602 height 382
click at [734, 85] on button "Re-Attempt" at bounding box center [744, 91] width 70 height 21
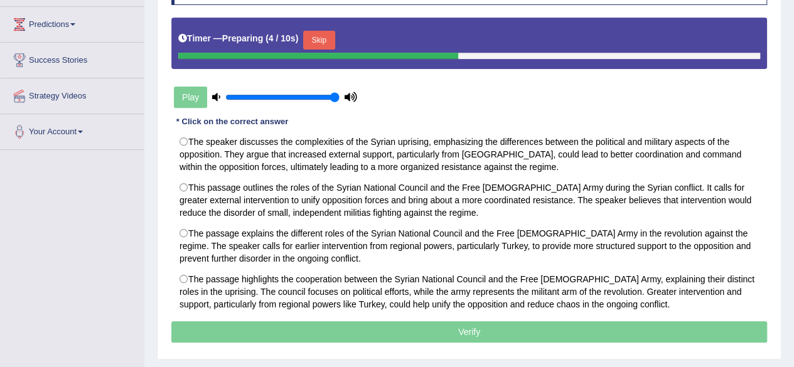
scroll to position [199, 0]
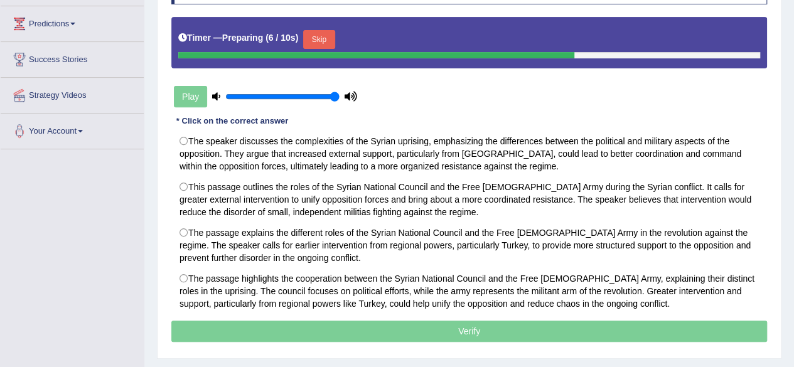
click at [321, 40] on button "Skip" at bounding box center [318, 39] width 31 height 19
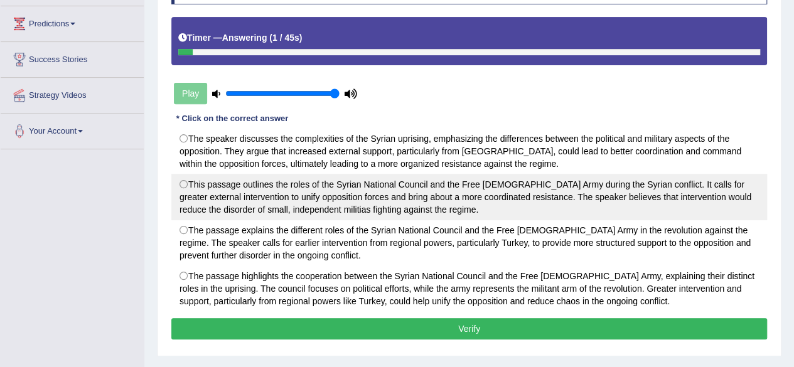
click at [407, 196] on label "This passage outlines the roles of the Syrian National Council and the Free [DE…" at bounding box center [469, 197] width 596 height 46
radio input "true"
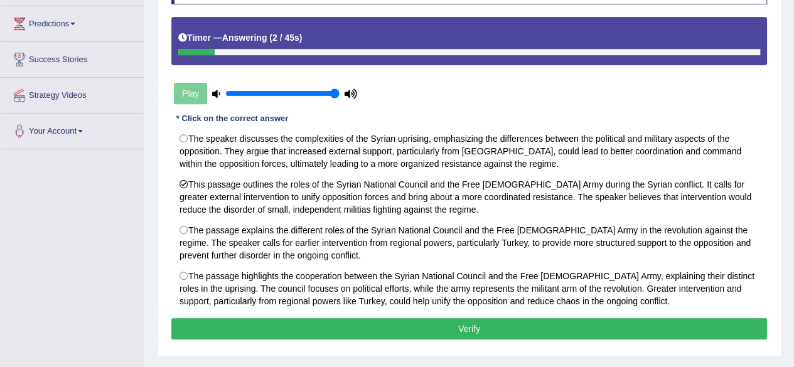
click at [363, 324] on button "Verify" at bounding box center [469, 328] width 596 height 21
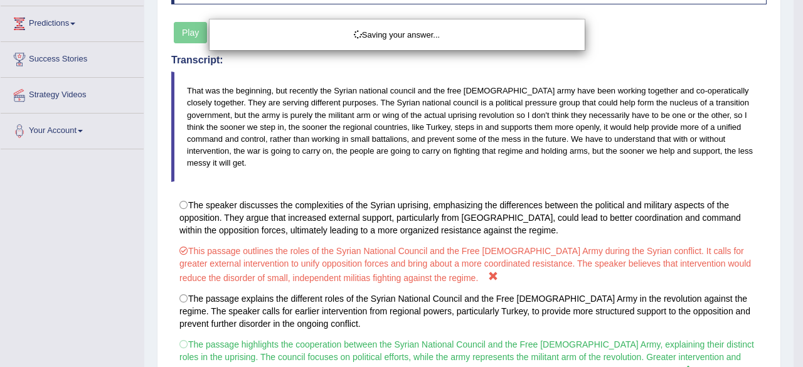
click at [793, 55] on div "Saving your answer..." at bounding box center [401, 183] width 803 height 367
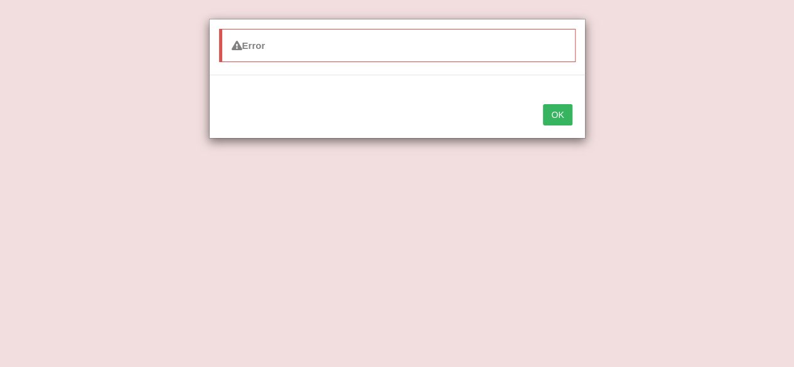
click at [569, 119] on button "OK" at bounding box center [557, 114] width 29 height 21
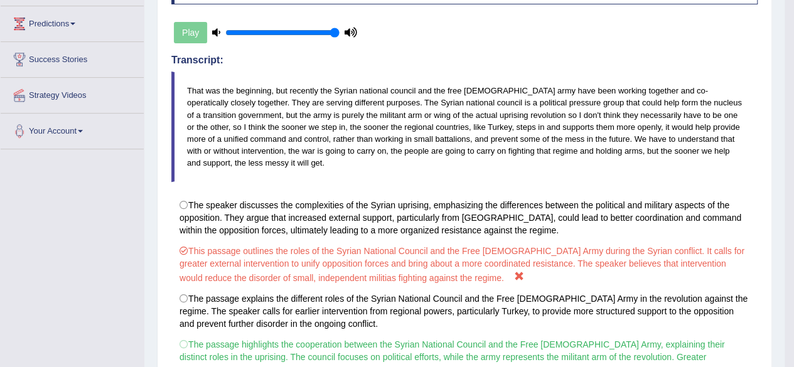
scroll to position [0, 0]
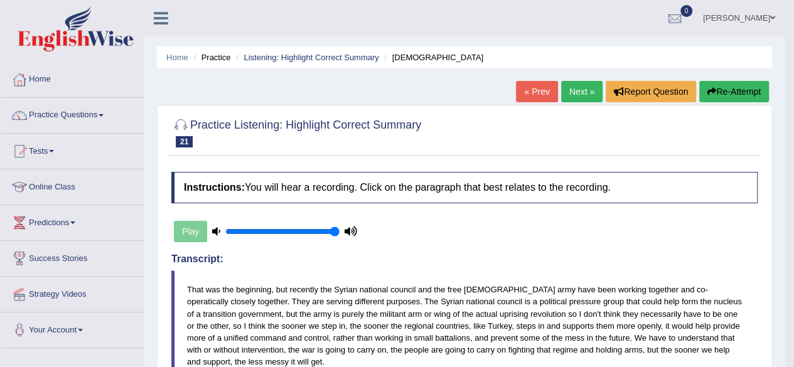
click at [579, 94] on link "Next »" at bounding box center [581, 91] width 41 height 21
